Goal: Navigation & Orientation: Find specific page/section

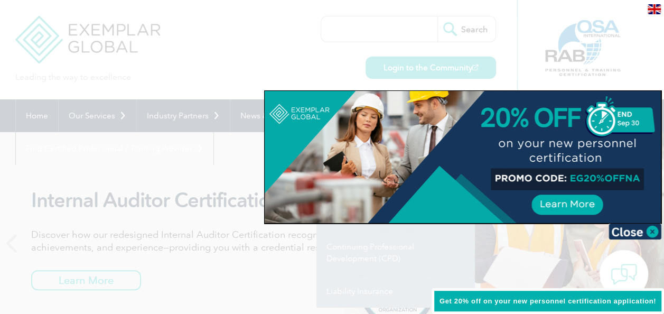
click at [325, 57] on div at bounding box center [332, 157] width 664 height 314
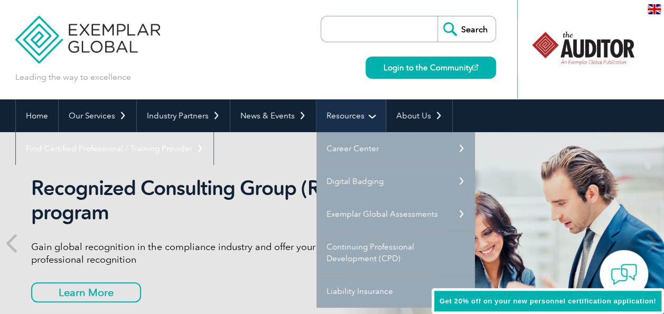
click at [341, 111] on link "Resources" at bounding box center [350, 115] width 69 height 33
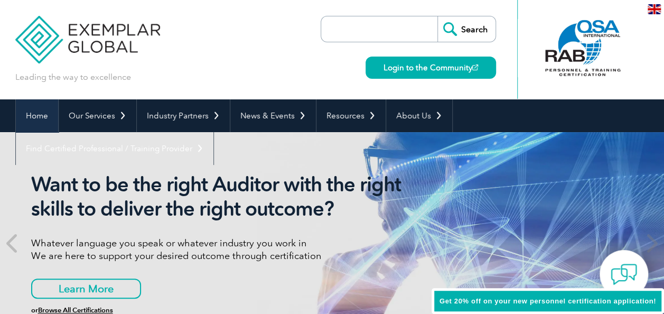
click at [42, 120] on link "Home" at bounding box center [37, 115] width 42 height 33
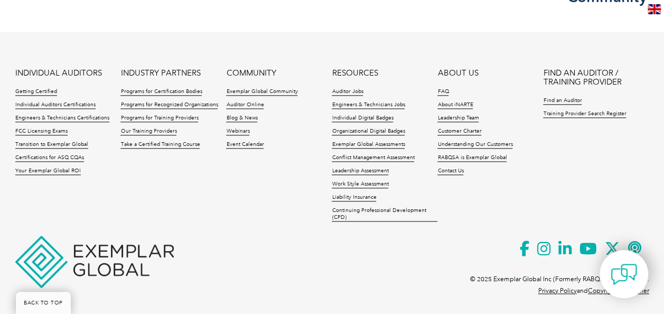
scroll to position [2577, 0]
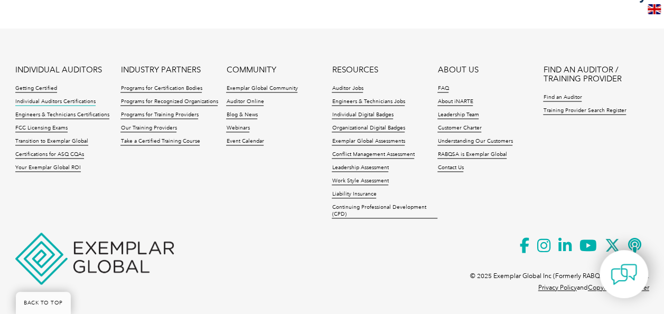
click at [52, 99] on link "Individual Auditors Certifications" at bounding box center [55, 101] width 80 height 7
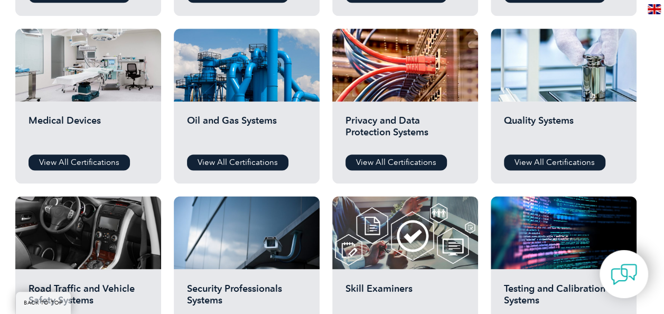
scroll to position [664, 0]
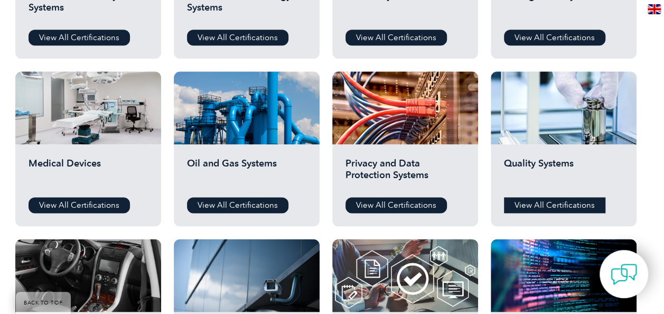
click at [560, 201] on link "View All Certifications" at bounding box center [554, 205] width 101 height 16
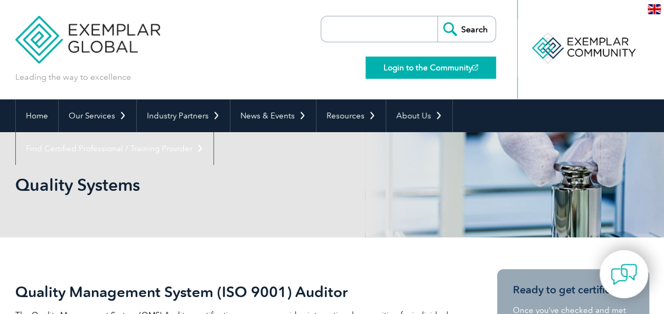
click at [428, 65] on link "Login to the Community" at bounding box center [430, 68] width 130 height 22
